Goal: Find specific page/section: Find specific page/section

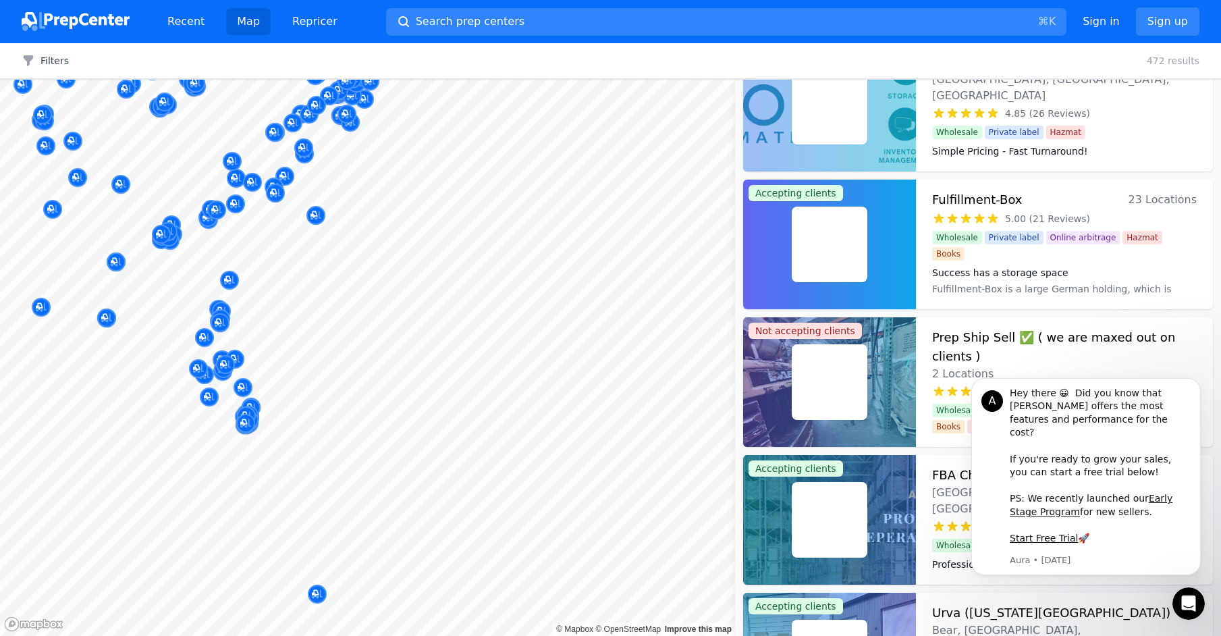
scroll to position [46, 0]
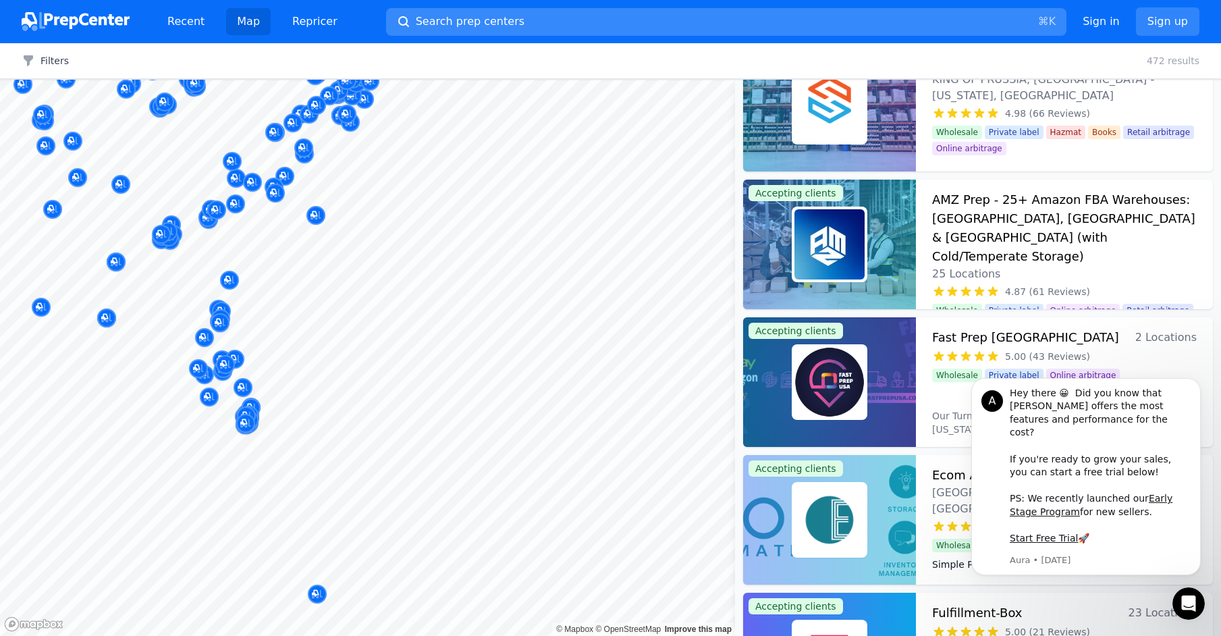
click at [544, 23] on button "Search prep centers ⌘ K" at bounding box center [726, 22] width 680 height 28
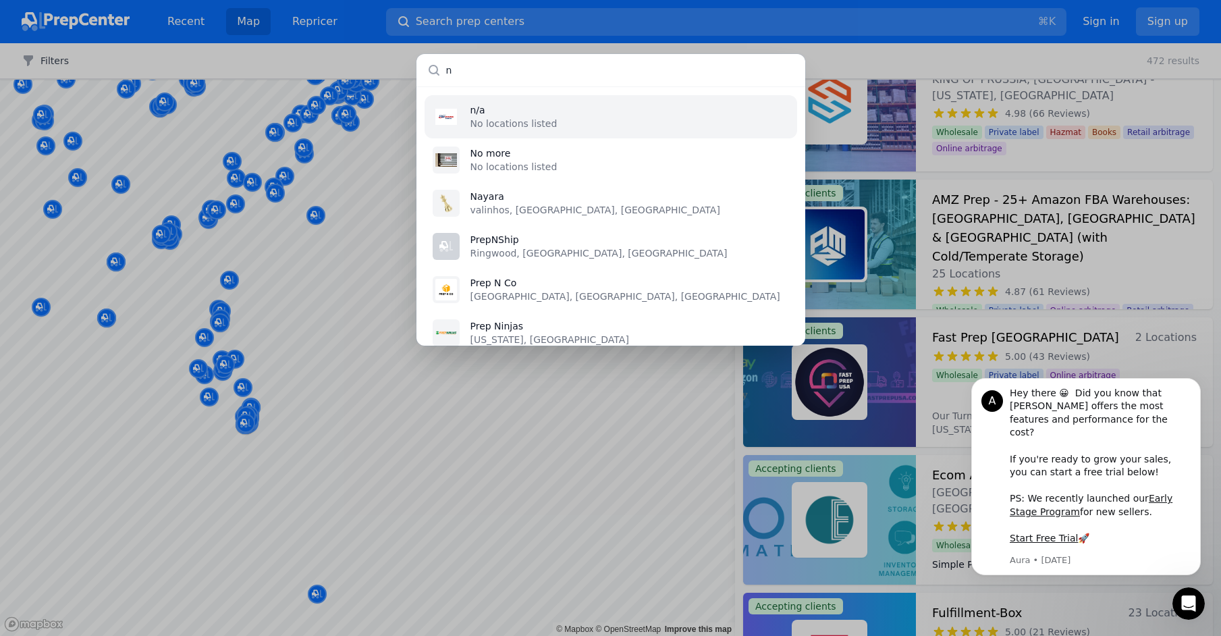
type input "nj"
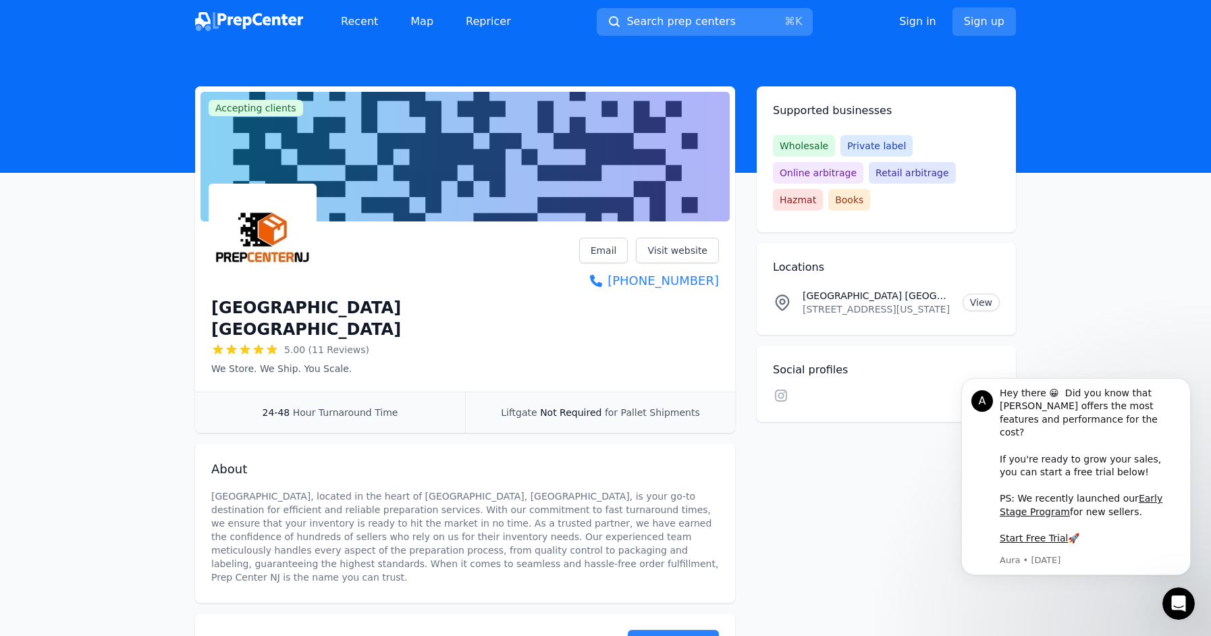
click at [728, 12] on button "Search prep centers ⌘ K" at bounding box center [705, 22] width 216 height 28
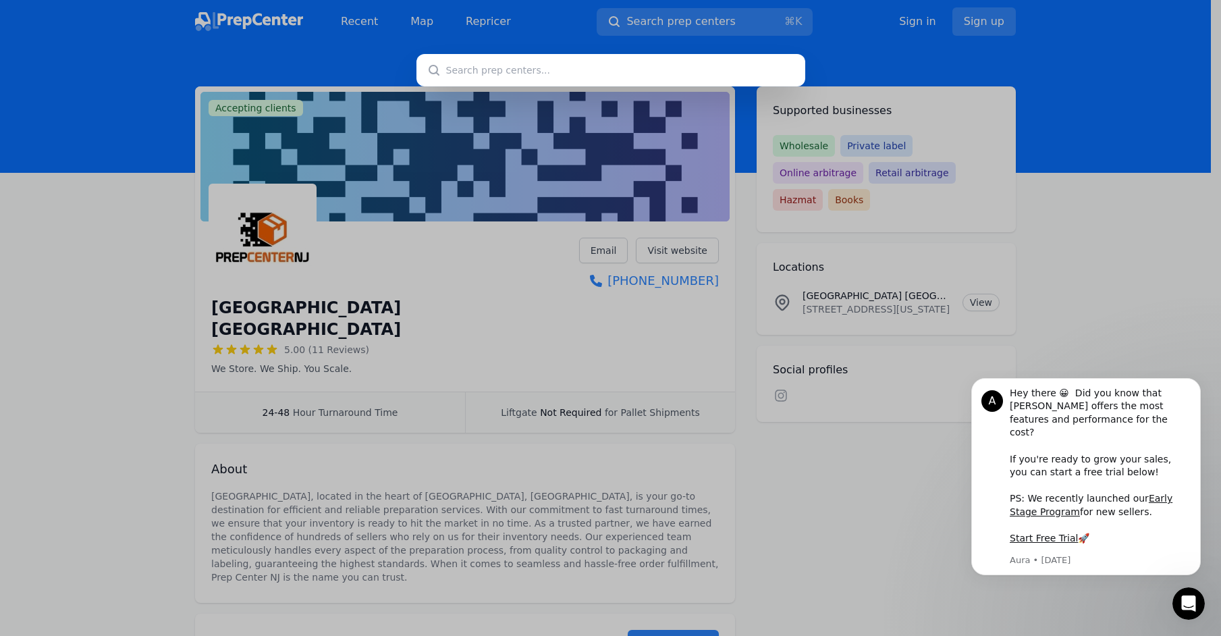
click at [737, 20] on div at bounding box center [610, 318] width 1221 height 636
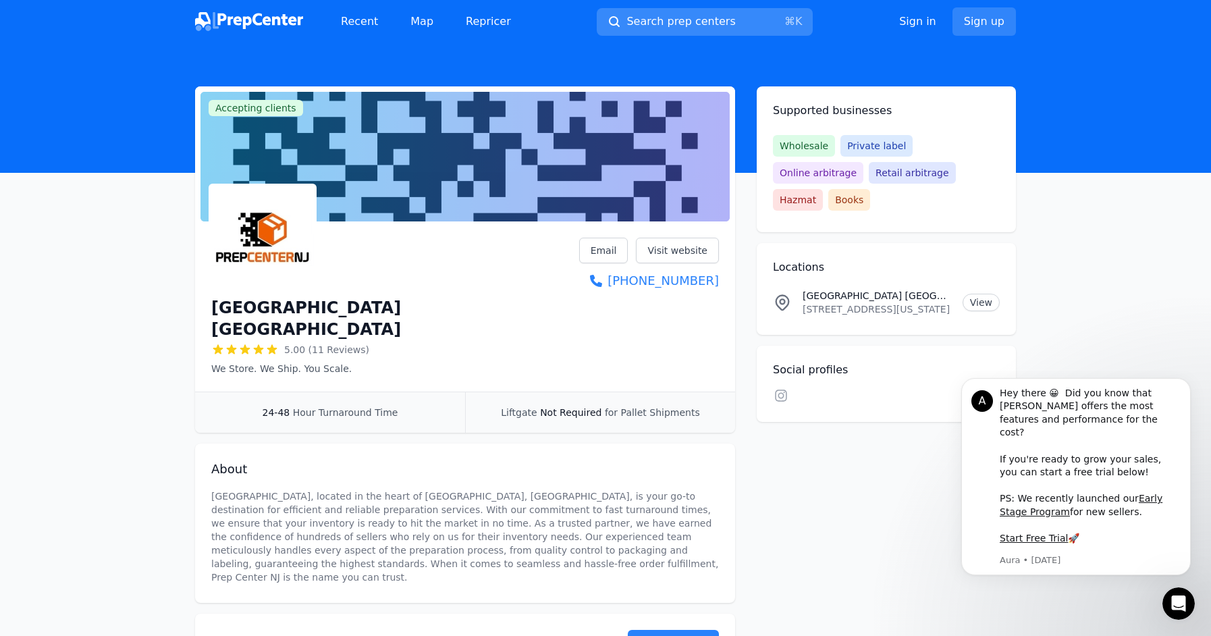
click at [699, 20] on span "Search prep centers" at bounding box center [680, 22] width 109 height 16
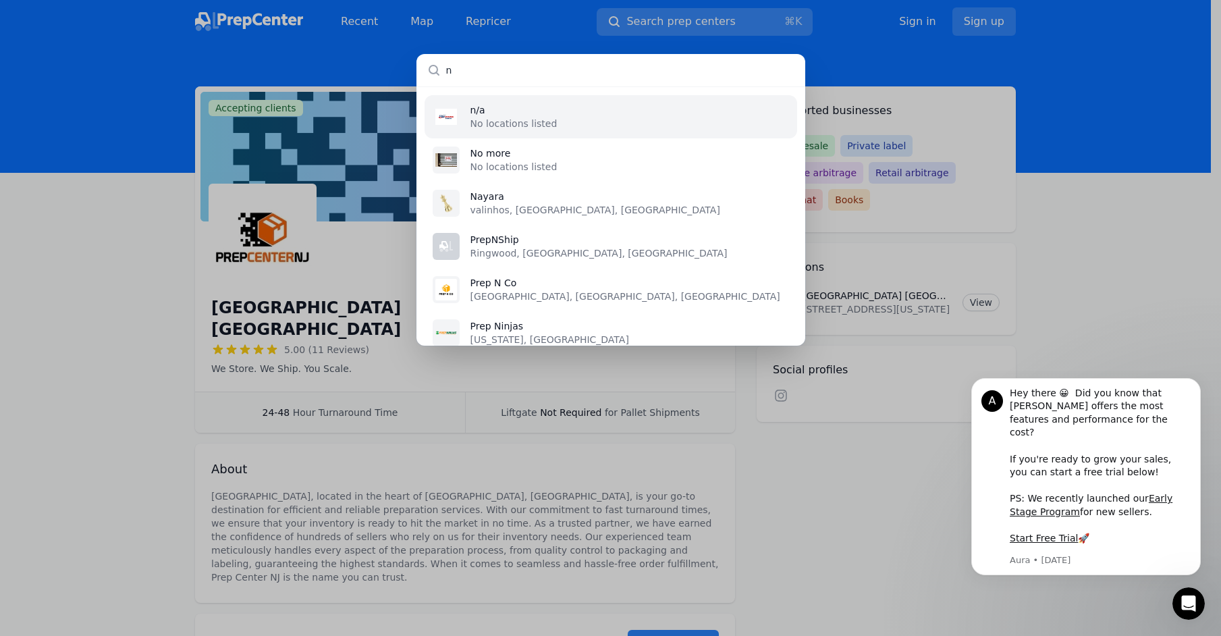
type input "ny"
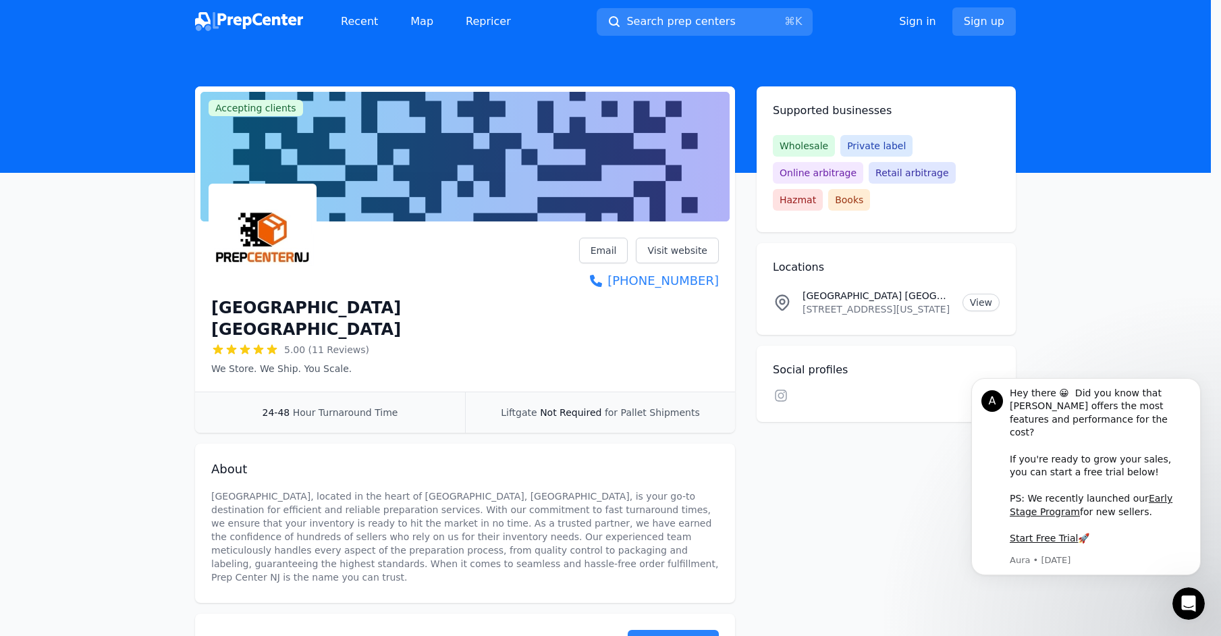
click at [819, 460] on div at bounding box center [610, 318] width 1221 height 636
